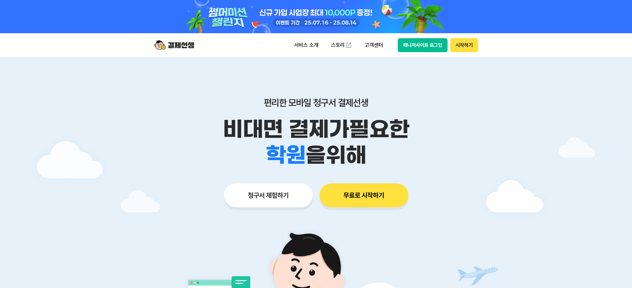
click at [465, 41] on button "시작하기" at bounding box center [464, 45] width 28 height 14
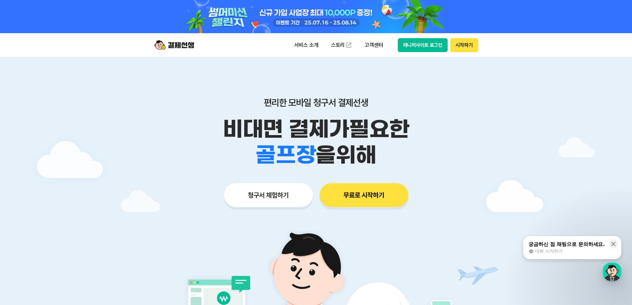
click at [465, 43] on button "시작하기" at bounding box center [464, 45] width 28 height 14
click at [468, 46] on button "시작하기" at bounding box center [464, 45] width 28 height 14
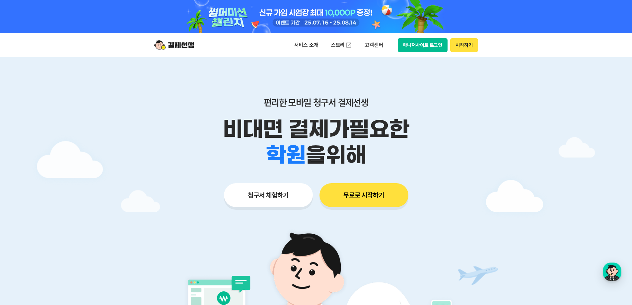
click at [464, 46] on button "시작하기" at bounding box center [464, 45] width 28 height 14
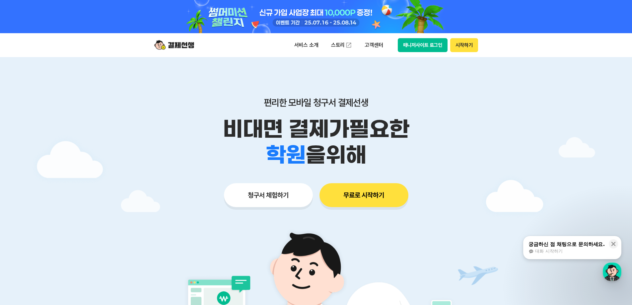
click at [466, 41] on button "시작하기" at bounding box center [464, 45] width 28 height 14
click at [463, 45] on button "시작하기" at bounding box center [464, 45] width 28 height 14
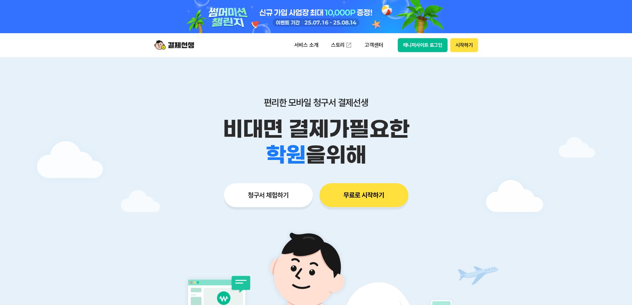
click at [463, 43] on button "시작하기" at bounding box center [464, 45] width 28 height 14
click at [466, 45] on button "시작하기" at bounding box center [464, 45] width 28 height 14
click at [465, 43] on button "시작하기" at bounding box center [464, 45] width 28 height 14
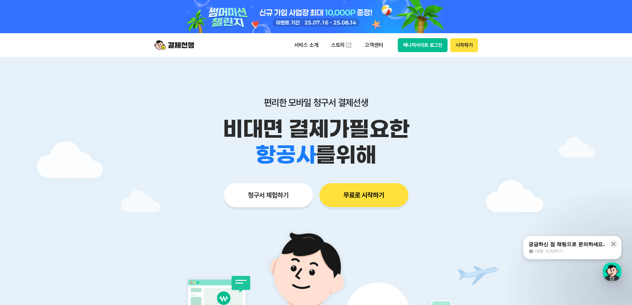
click at [461, 42] on button "시작하기" at bounding box center [464, 45] width 28 height 14
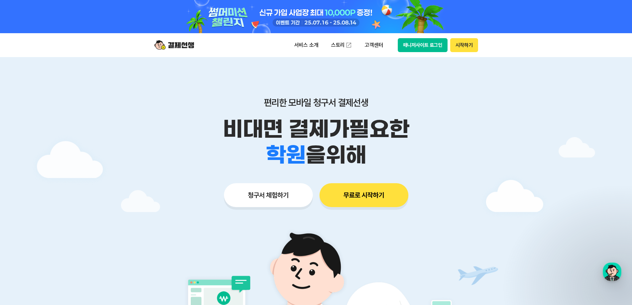
click at [456, 44] on button "시작하기" at bounding box center [464, 45] width 28 height 14
